Goal: Find specific page/section: Find specific page/section

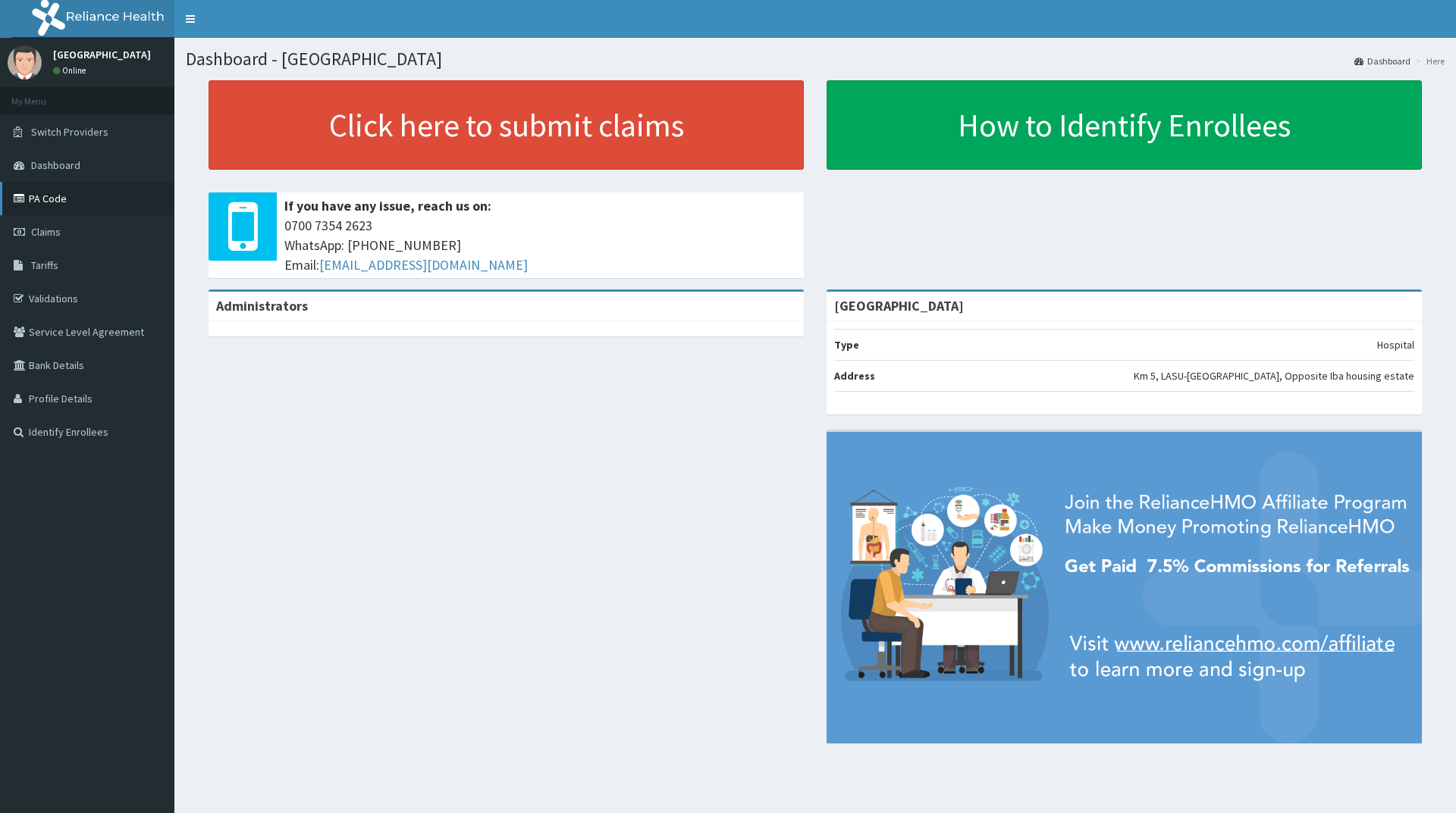
click at [58, 194] on link "PA Code" at bounding box center [87, 198] width 175 height 33
click at [50, 193] on link "PA Code" at bounding box center [87, 198] width 175 height 33
